Goal: Find specific page/section: Find specific page/section

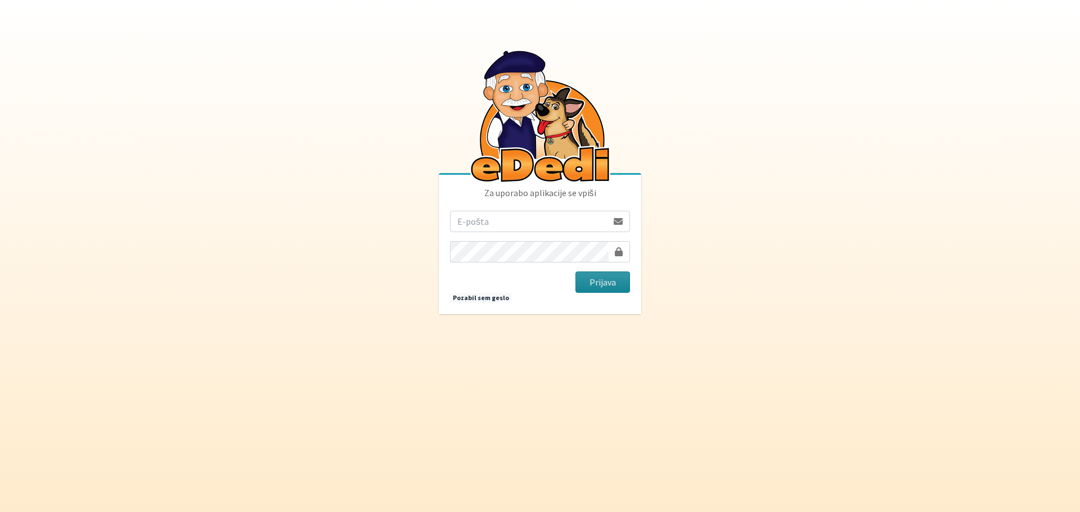
type input "[EMAIL_ADDRESS][PERSON_NAME][DOMAIN_NAME]"
click at [618, 287] on button "Prijava" at bounding box center [602, 282] width 55 height 21
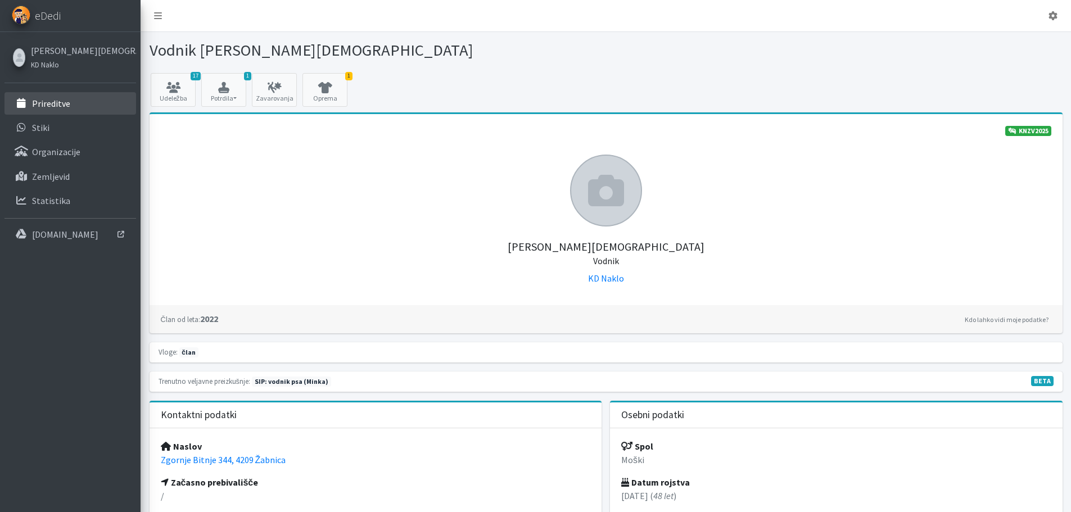
click at [42, 104] on p "Prireditve" at bounding box center [51, 103] width 38 height 11
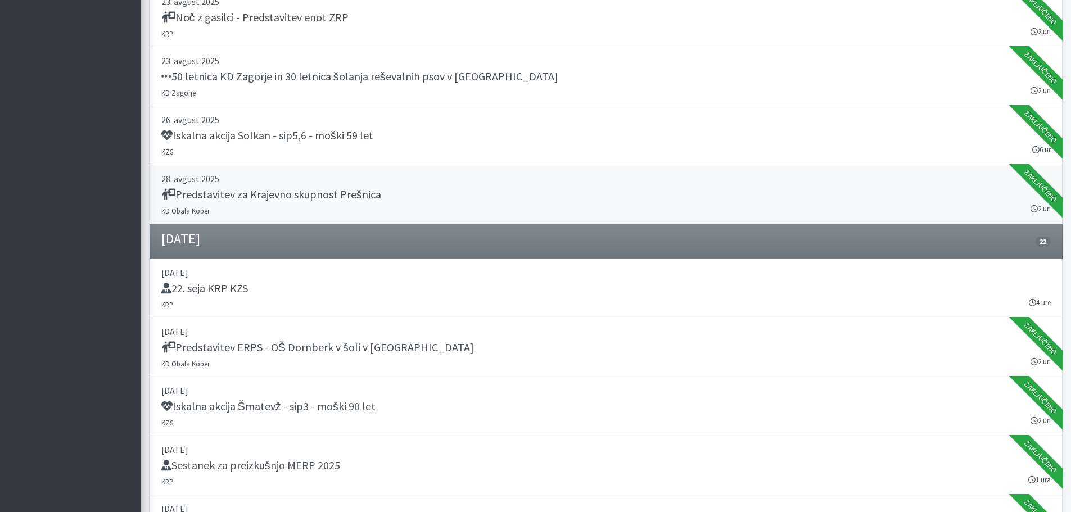
scroll to position [844, 0]
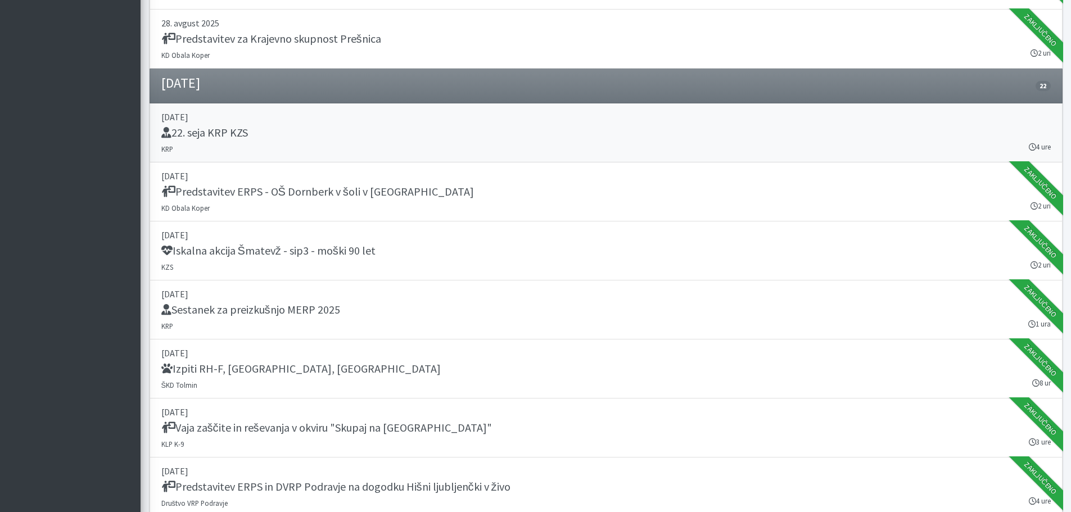
click at [196, 136] on h5 "22. seja KRP KZS" at bounding box center [204, 132] width 87 height 13
